Goal: Task Accomplishment & Management: Use online tool/utility

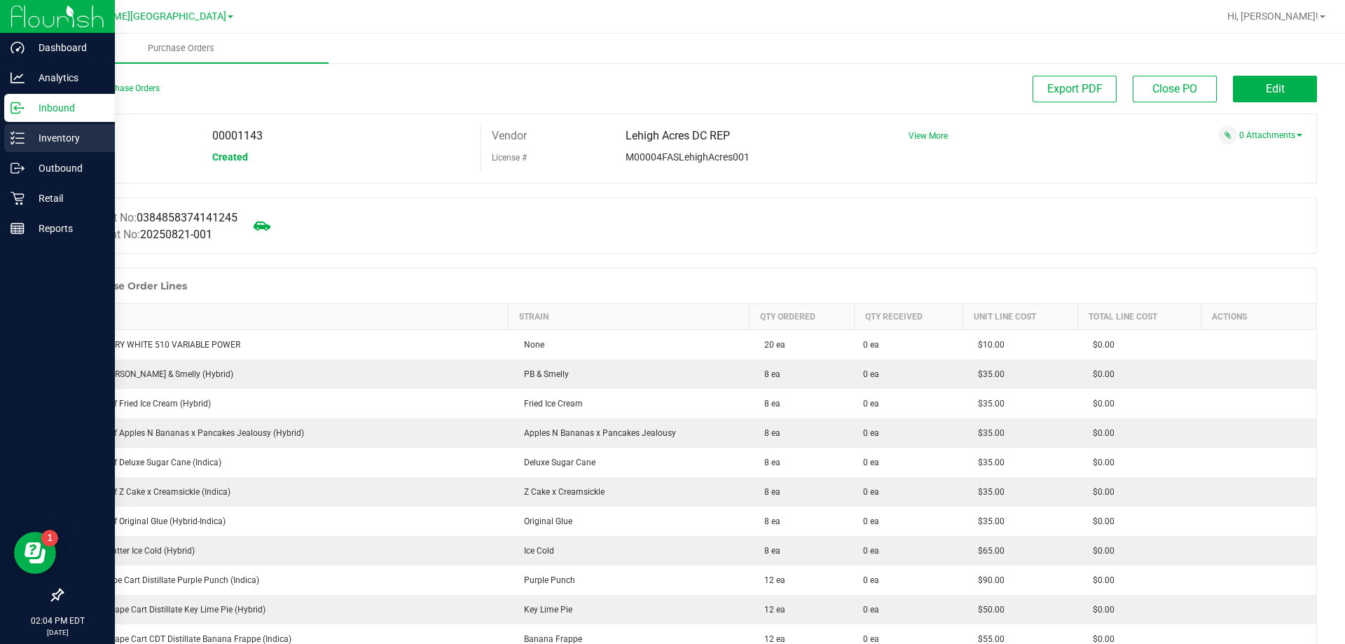
click at [86, 137] on p "Inventory" at bounding box center [67, 138] width 84 height 17
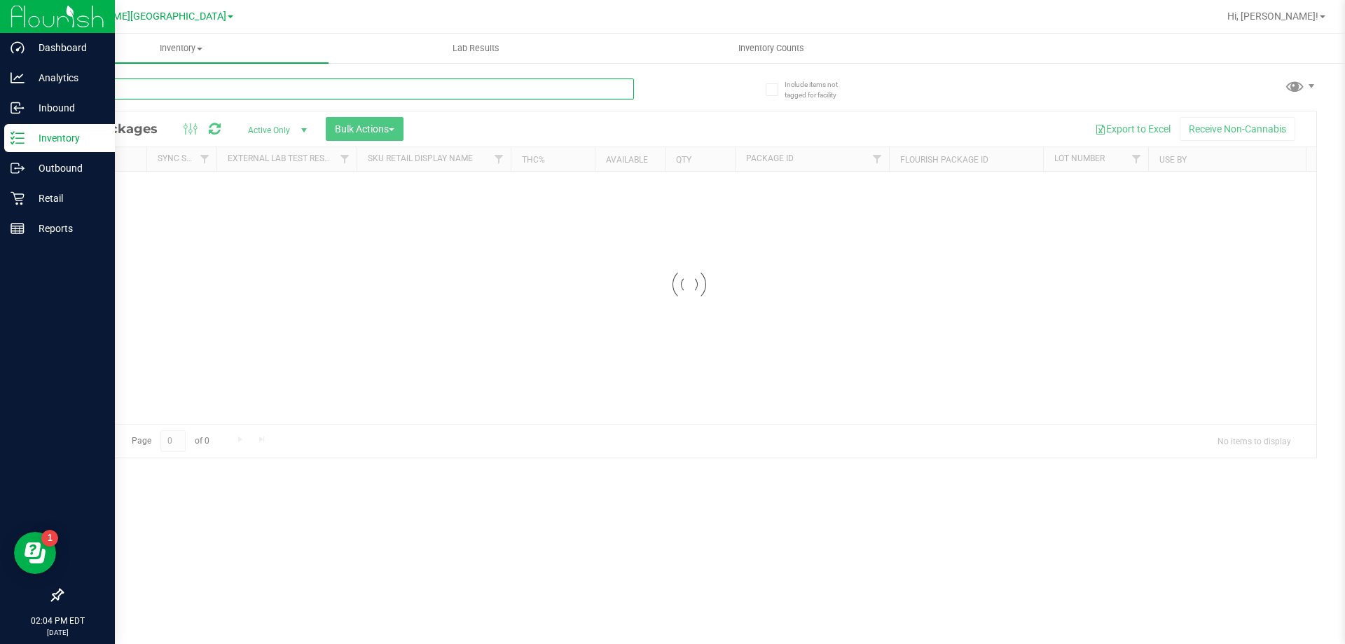
click at [218, 95] on input "text" at bounding box center [348, 88] width 572 height 21
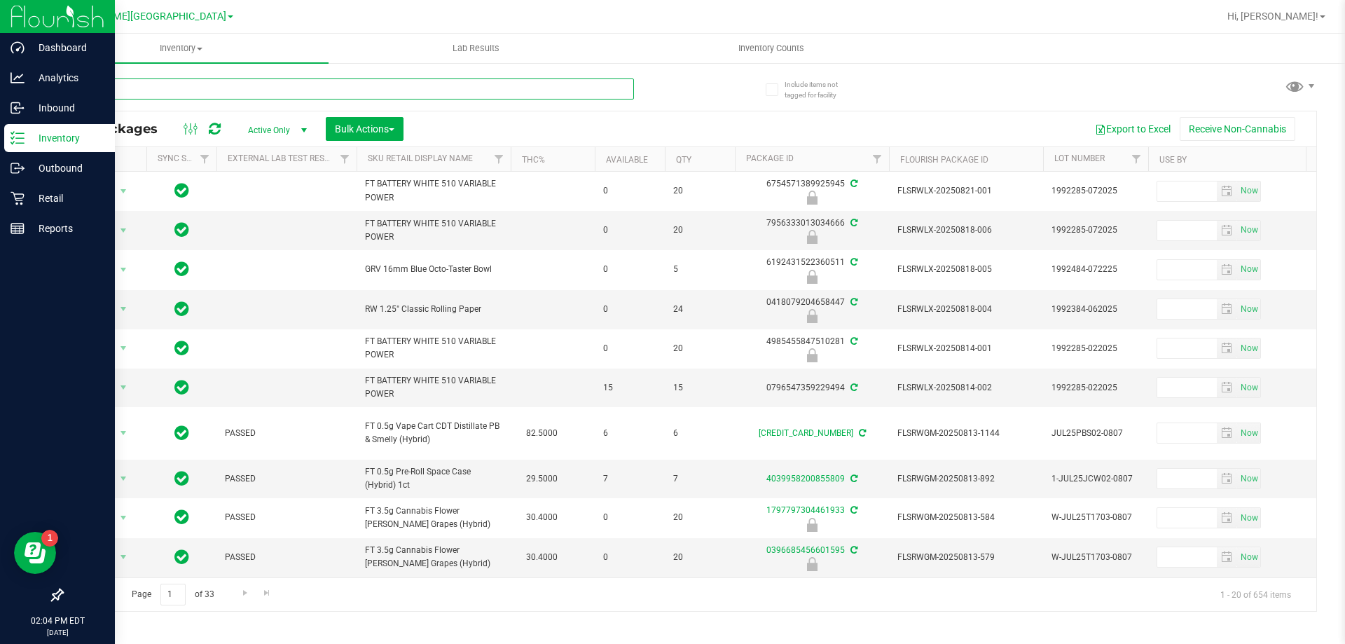
type input "arz"
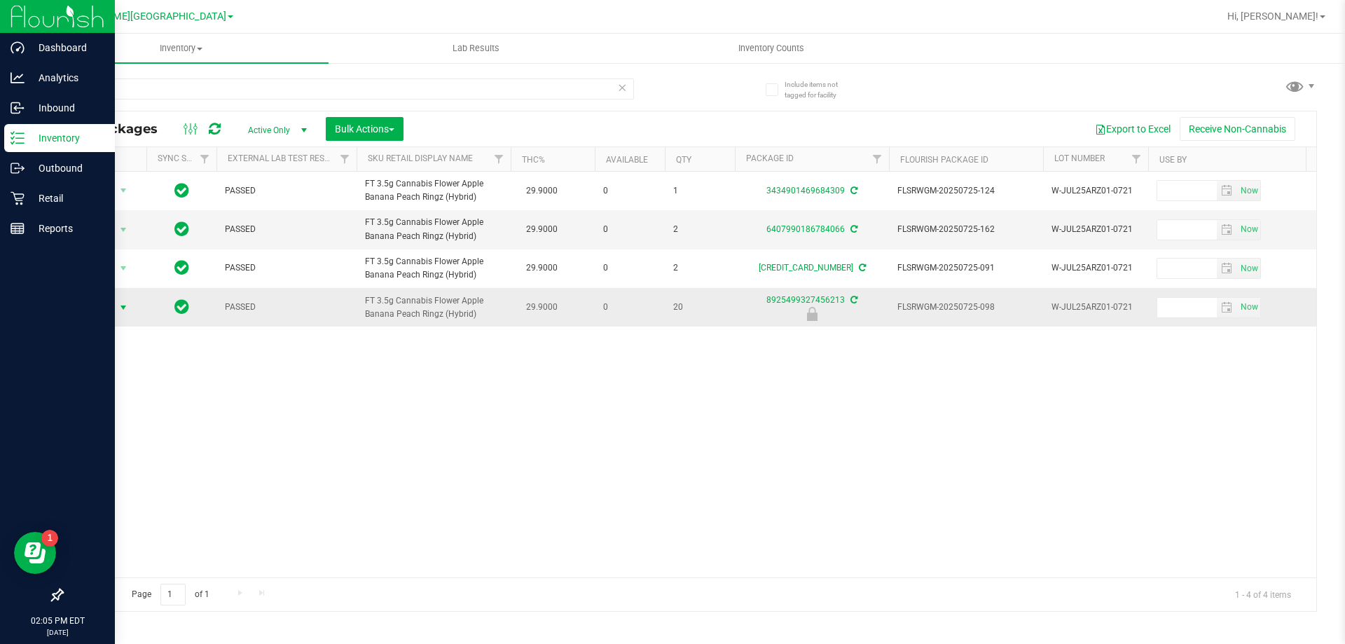
drag, startPoint x: 96, startPoint y: 307, endPoint x: 111, endPoint y: 311, distance: 15.8
click at [107, 310] on span "Action" at bounding box center [95, 308] width 38 height 20
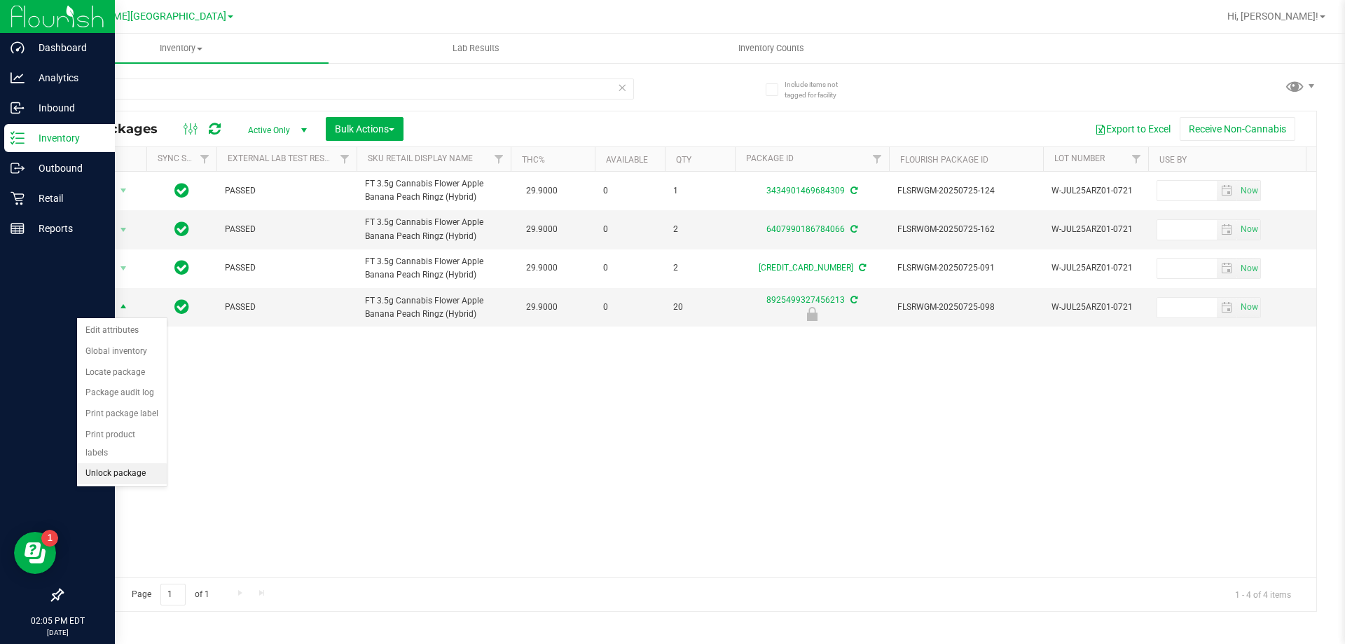
click at [105, 463] on li "Unlock package" at bounding box center [122, 473] width 90 height 21
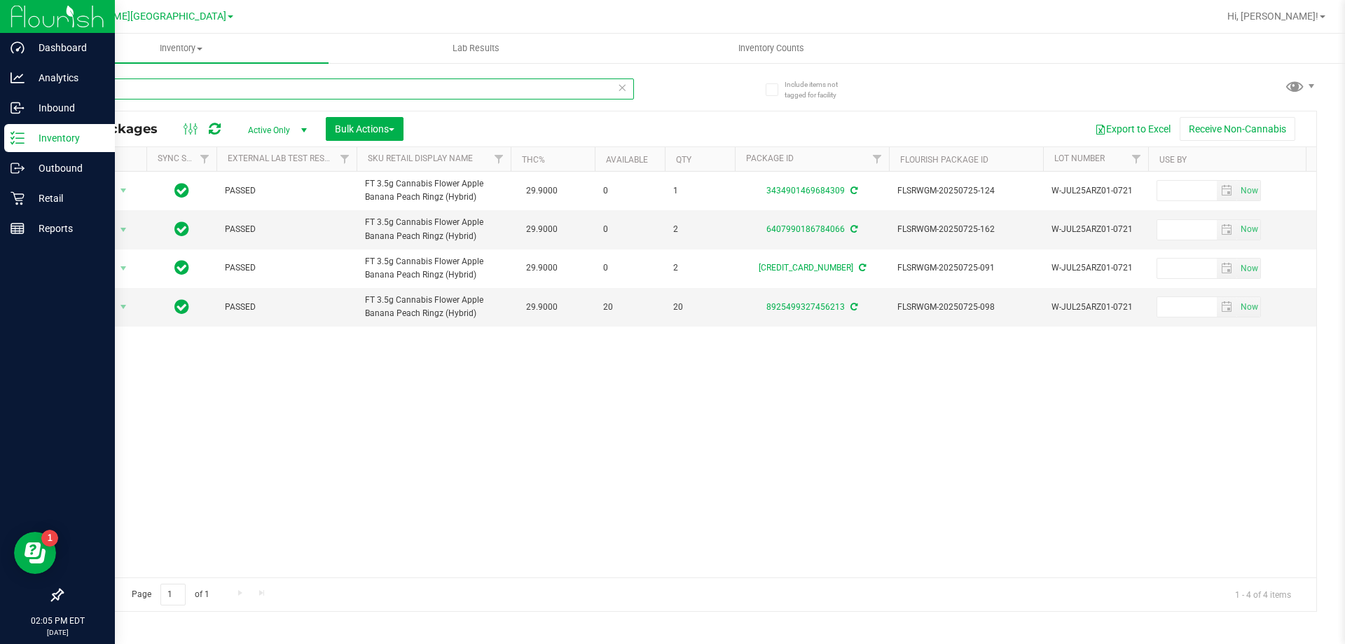
click at [321, 88] on input "arz" at bounding box center [348, 88] width 572 height 21
